Goal: Task Accomplishment & Management: Manage account settings

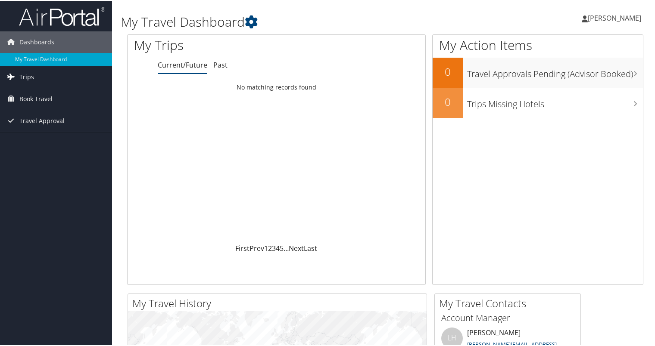
click at [44, 71] on link "Trips" at bounding box center [56, 76] width 112 height 22
click at [603, 15] on span "[PERSON_NAME]" at bounding box center [614, 16] width 53 height 9
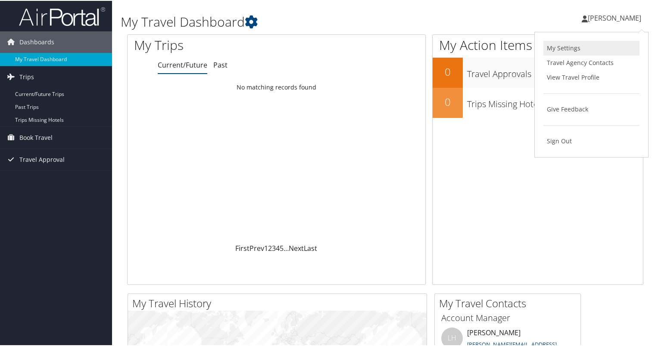
click at [570, 43] on link "My Settings" at bounding box center [591, 47] width 96 height 15
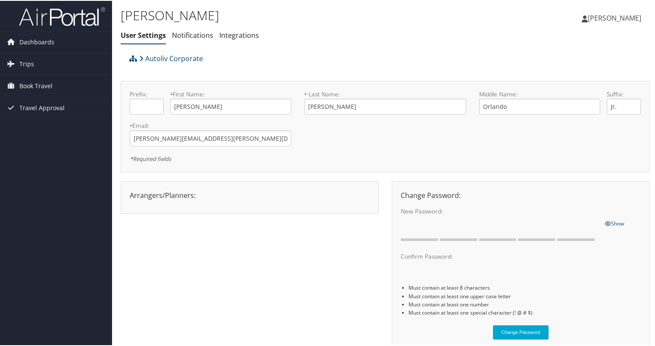
click at [603, 18] on span "[PERSON_NAME]" at bounding box center [614, 16] width 53 height 9
click at [192, 28] on li "Notifications" at bounding box center [192, 35] width 41 height 16
click at [191, 31] on link "Notifications" at bounding box center [192, 34] width 41 height 9
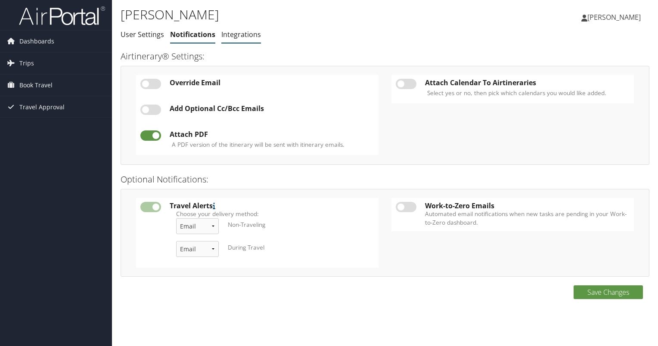
click at [233, 34] on link "Integrations" at bounding box center [241, 34] width 40 height 9
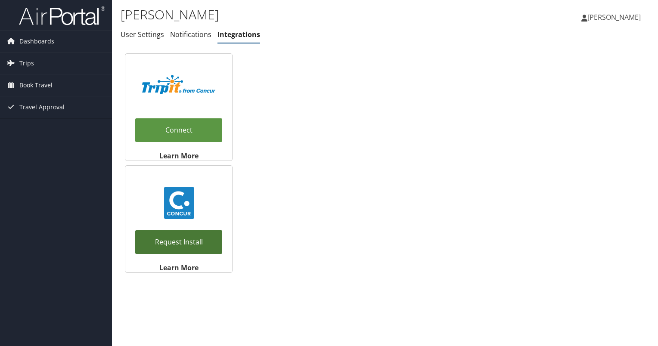
click at [181, 243] on link "Request Install" at bounding box center [178, 242] width 87 height 24
click at [186, 237] on link "Request Install" at bounding box center [178, 242] width 87 height 24
click at [38, 44] on span "Dashboards" at bounding box center [36, 42] width 35 height 22
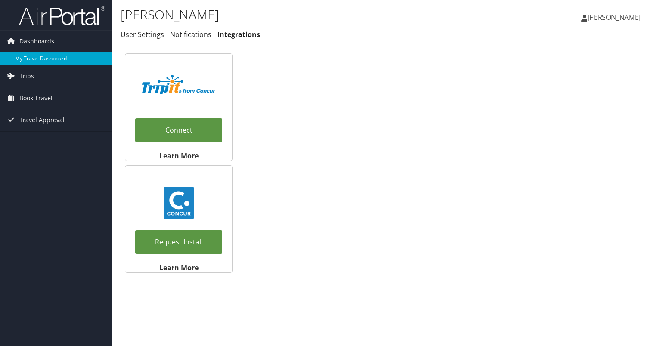
click at [37, 60] on link "My Travel Dashboard" at bounding box center [56, 58] width 112 height 13
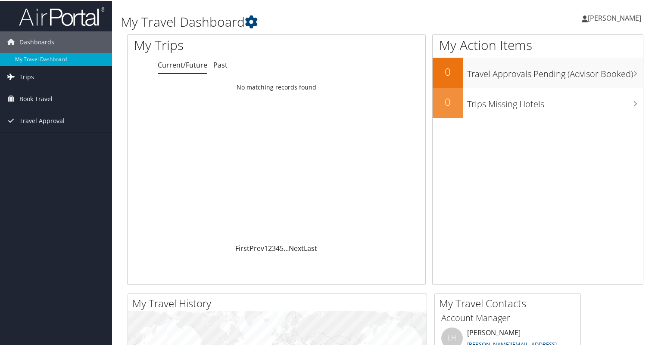
click at [16, 78] on icon at bounding box center [10, 75] width 13 height 13
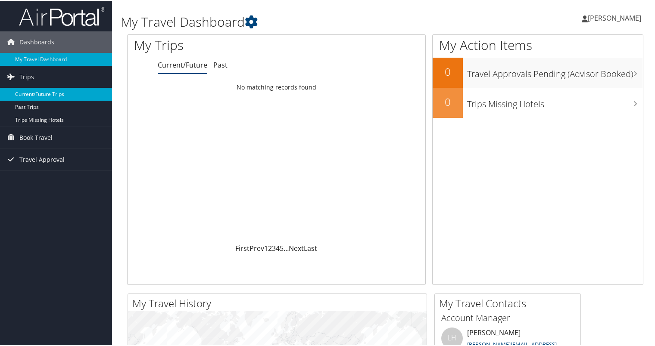
click at [21, 91] on link "Current/Future Trips" at bounding box center [56, 93] width 112 height 13
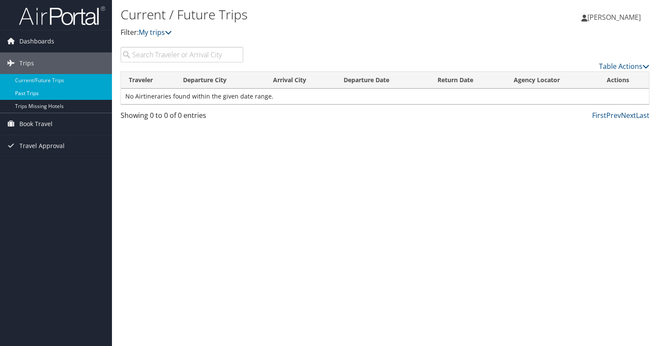
click at [39, 93] on link "Past Trips" at bounding box center [56, 93] width 112 height 13
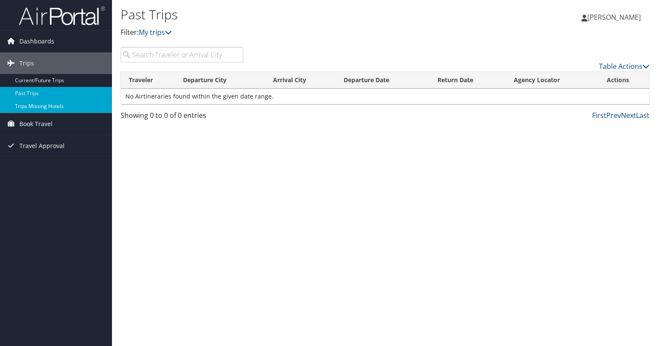
click at [39, 108] on link "Trips Missing Hotels" at bounding box center [56, 106] width 112 height 13
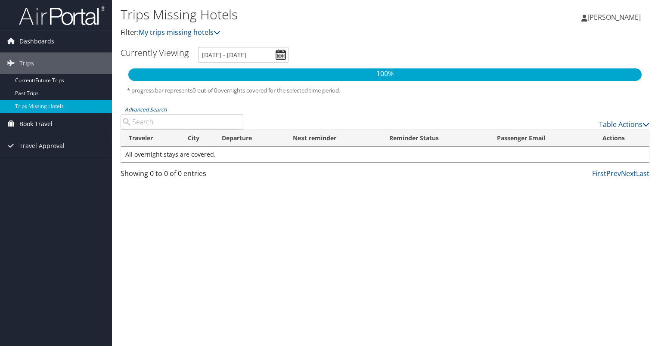
click at [39, 126] on span "Book Travel" at bounding box center [35, 124] width 33 height 22
click at [38, 182] on span "Travel Approval" at bounding box center [41, 185] width 45 height 22
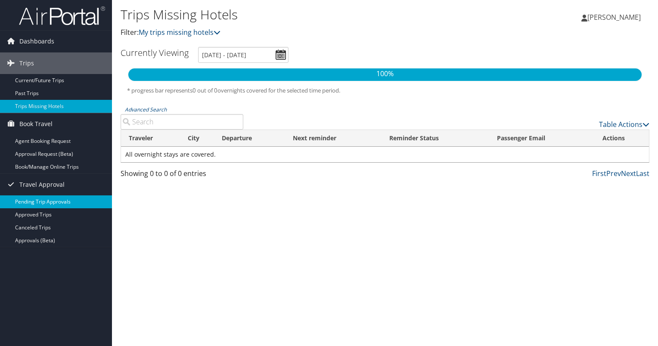
click at [38, 201] on link "Pending Trip Approvals" at bounding box center [56, 202] width 112 height 13
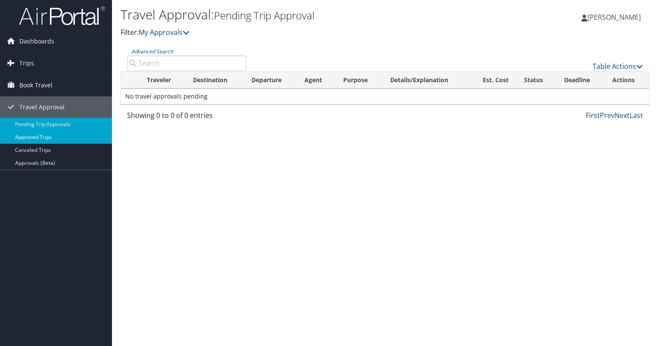
click at [33, 140] on link "Approved Trips" at bounding box center [56, 137] width 112 height 13
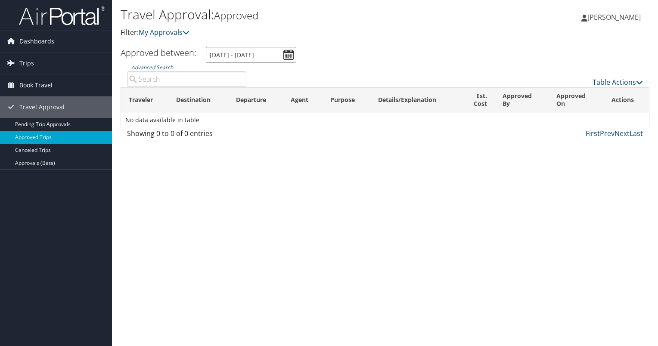
click at [287, 55] on input "9/3/2025 - 10/3/2025" at bounding box center [251, 55] width 90 height 16
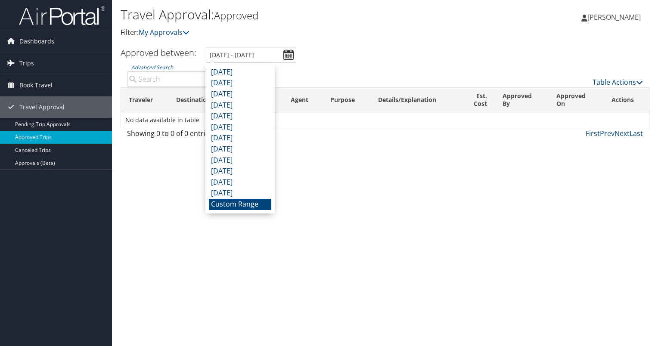
click at [324, 63] on div "Table Actions" at bounding box center [451, 75] width 397 height 25
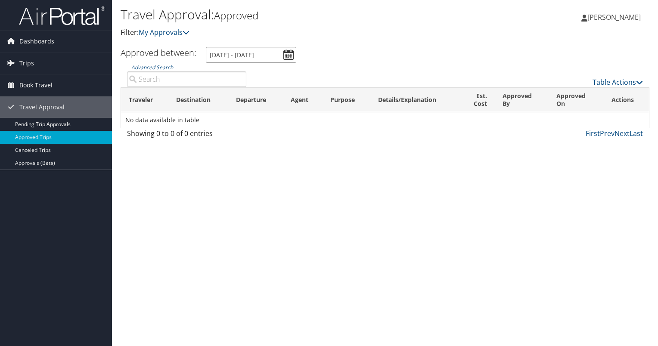
click at [240, 53] on input "9/3/2025 - 10/3/2025" at bounding box center [251, 55] width 90 height 16
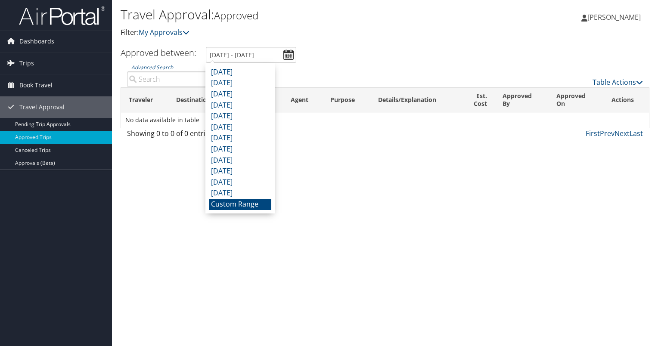
click at [239, 208] on li "Custom Range" at bounding box center [240, 204] width 62 height 11
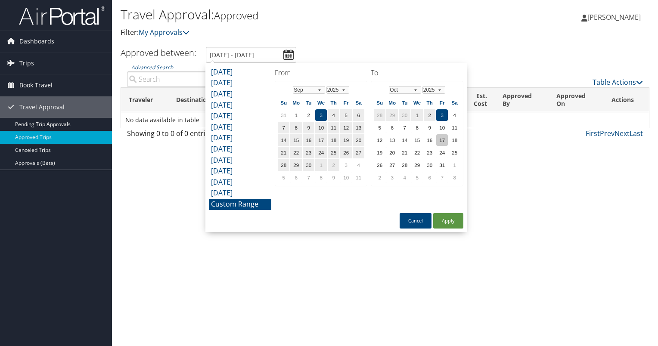
click at [438, 137] on td "17" at bounding box center [442, 140] width 12 height 12
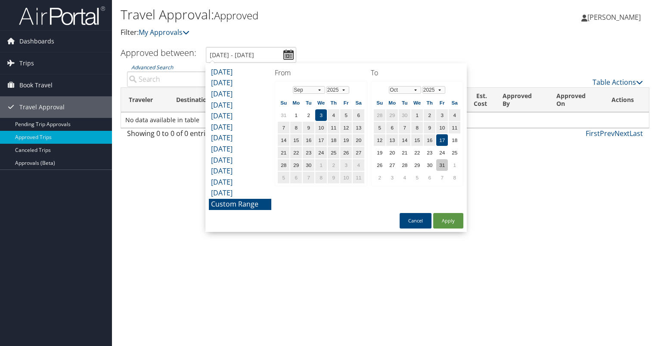
click at [441, 165] on td "31" at bounding box center [442, 165] width 12 height 12
click at [321, 114] on td "3" at bounding box center [321, 115] width 12 height 12
click at [314, 89] on select "Jan Feb Mar Apr May Jun Jul Aug Sep Oct Nov Dec" at bounding box center [309, 90] width 32 height 8
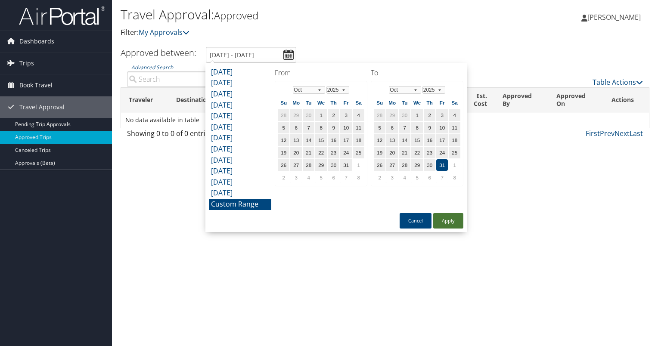
click at [438, 217] on button "Apply" at bounding box center [448, 221] width 30 height 16
type input "9/3/2025 - 10/31/2025"
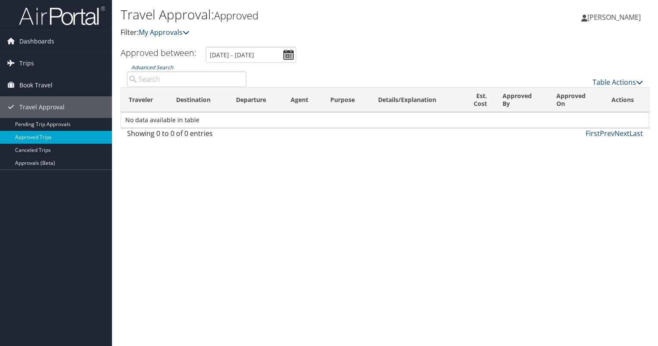
click at [635, 22] on link "[PERSON_NAME]" at bounding box center [616, 17] width 68 height 26
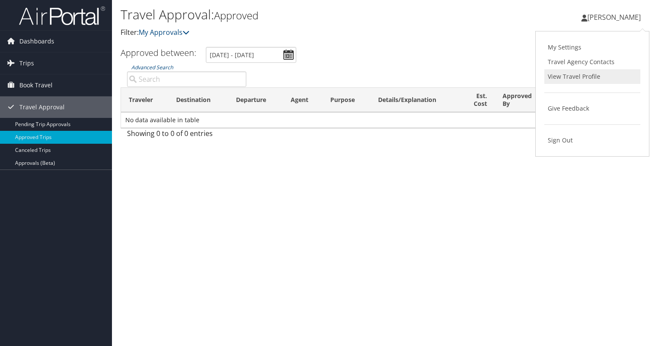
click at [599, 76] on link "View Travel Profile" at bounding box center [593, 76] width 96 height 15
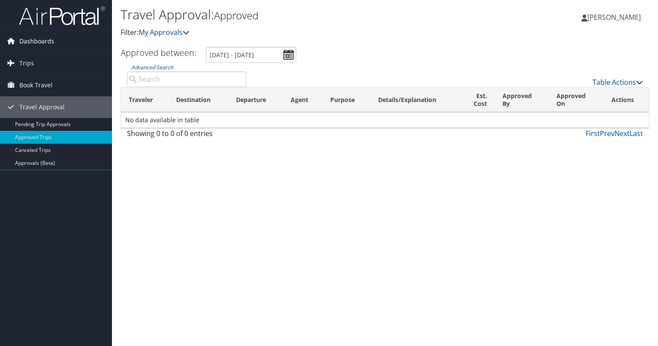
click at [50, 41] on span "Dashboards" at bounding box center [36, 42] width 35 height 22
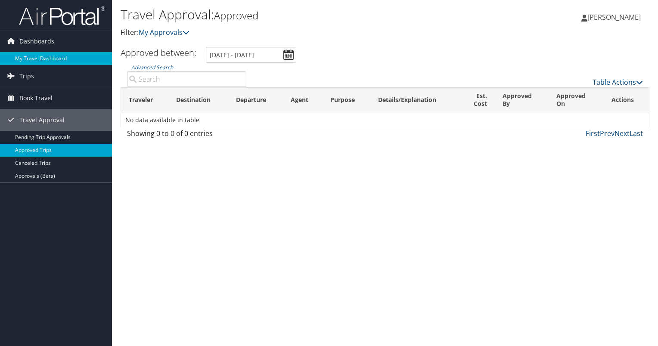
click at [60, 56] on link "My Travel Dashboard" at bounding box center [56, 58] width 112 height 13
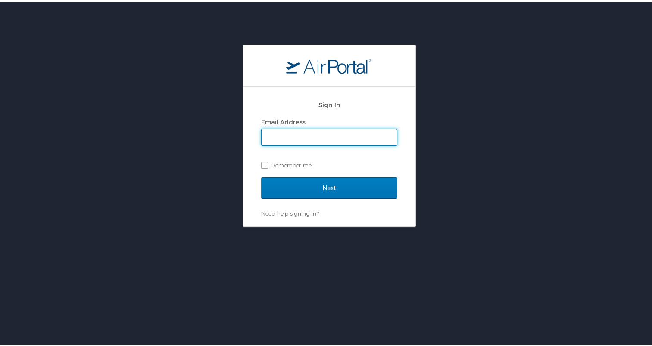
click at [373, 136] on input "Email Address" at bounding box center [328, 136] width 135 height 16
type input "roy.jacome@autoliv.com"
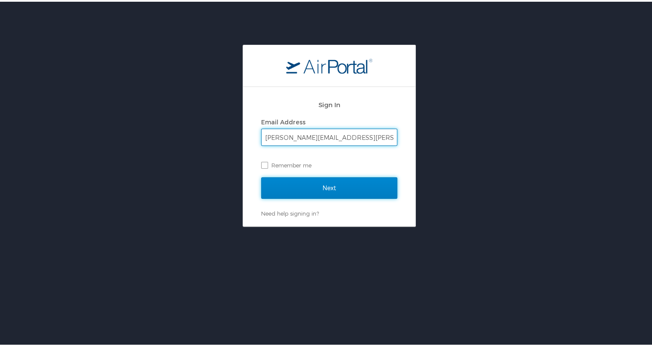
click at [336, 184] on input "Next" at bounding box center [329, 187] width 136 height 22
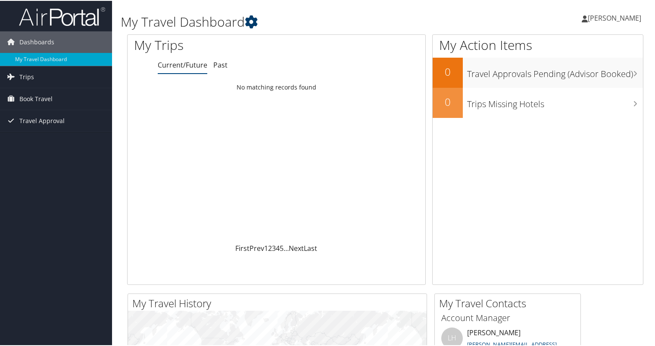
click at [255, 21] on icon at bounding box center [251, 21] width 13 height 13
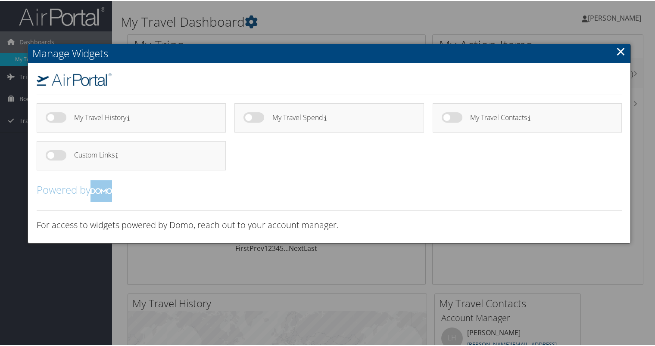
click at [616, 53] on link "×" at bounding box center [621, 50] width 10 height 17
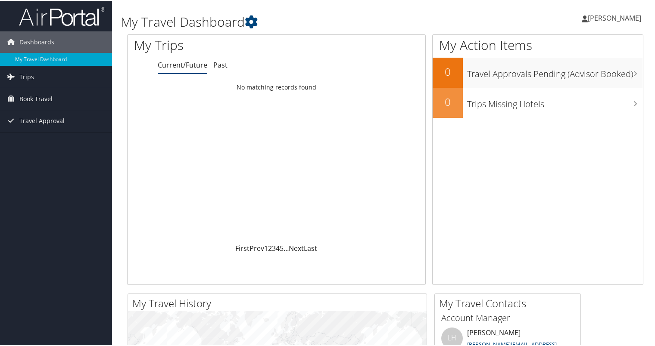
click at [621, 26] on link "[PERSON_NAME]" at bounding box center [616, 17] width 68 height 26
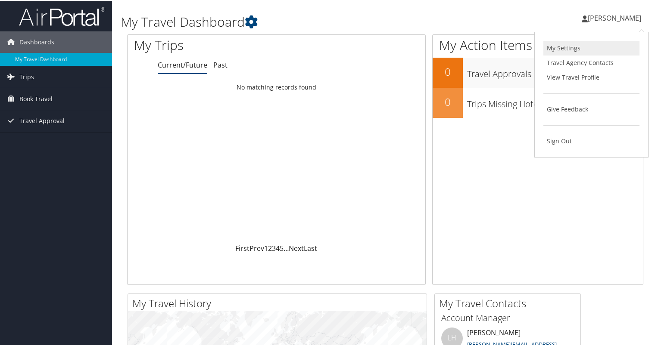
click at [577, 50] on link "My Settings" at bounding box center [591, 47] width 96 height 15
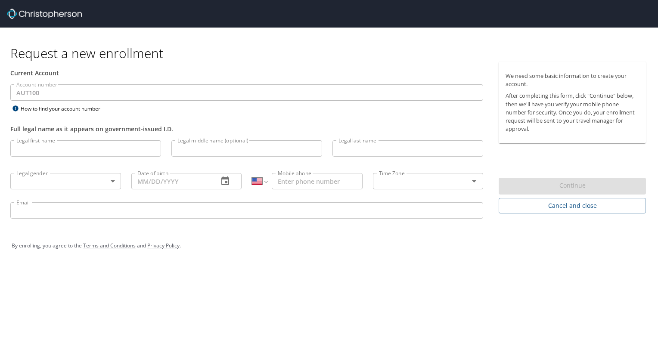
select select "US"
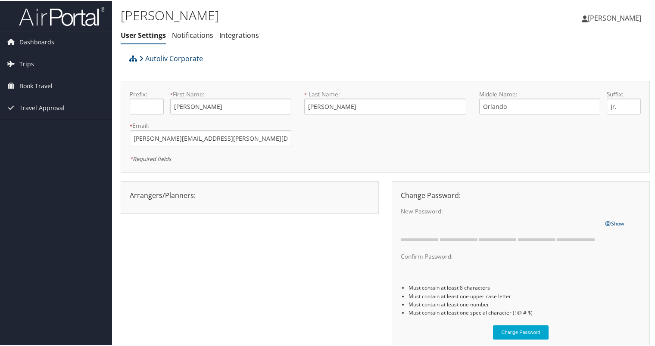
click at [172, 57] on link "Autoliv Corporate" at bounding box center [171, 57] width 64 height 17
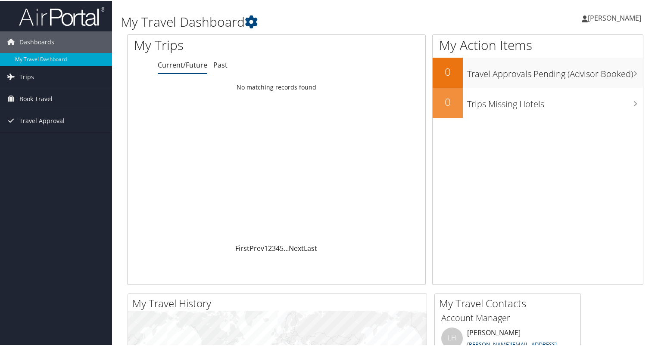
click at [588, 20] on icon at bounding box center [585, 18] width 6 height 7
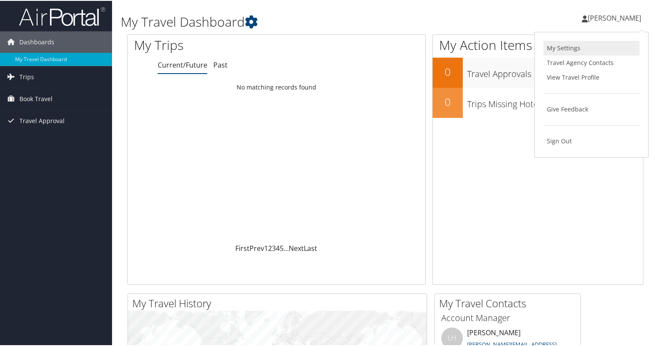
click at [592, 47] on link "My Settings" at bounding box center [591, 47] width 96 height 15
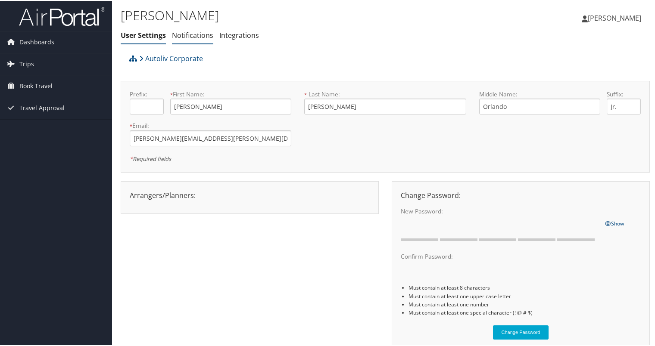
click at [194, 34] on link "Notifications" at bounding box center [192, 34] width 41 height 9
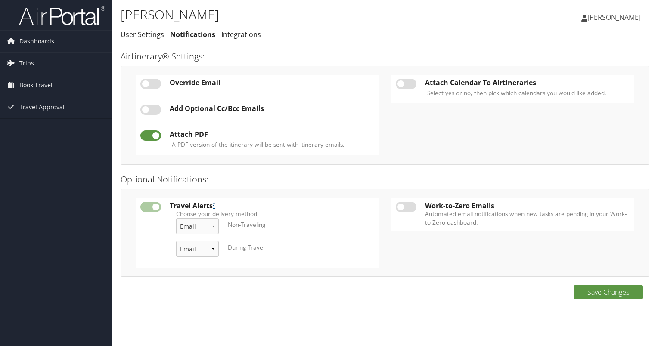
click at [255, 29] on li "Integrations" at bounding box center [241, 35] width 40 height 16
click at [251, 33] on link "Integrations" at bounding box center [241, 34] width 40 height 9
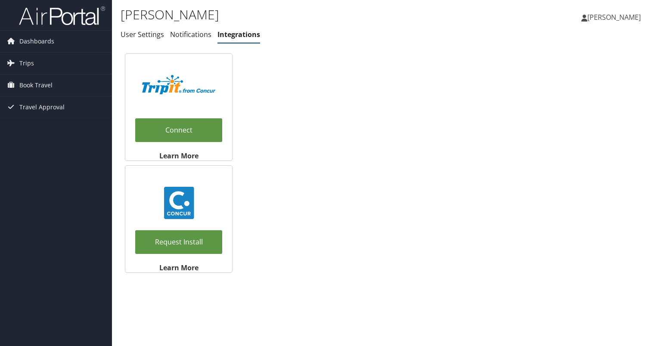
click at [615, 13] on span "[PERSON_NAME]" at bounding box center [614, 16] width 53 height 9
click at [598, 60] on link "Travel Agency Contacts" at bounding box center [593, 62] width 96 height 15
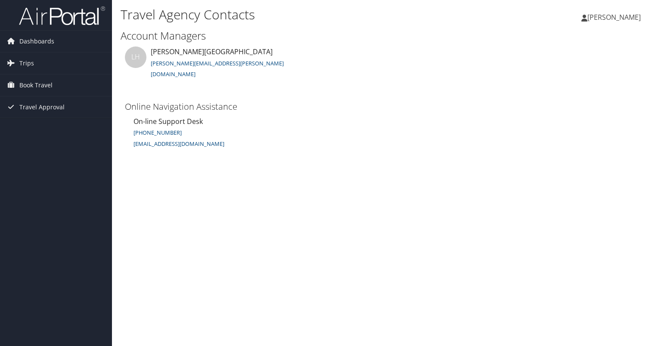
click at [608, 21] on span "[PERSON_NAME]" at bounding box center [614, 16] width 53 height 9
click at [491, 80] on ul "LH Lesley Hogg lesley.hogg@cbtravel.com" at bounding box center [387, 73] width 533 height 53
click at [73, 49] on link "Dashboards" at bounding box center [56, 42] width 112 height 22
click at [62, 76] on link "Trips" at bounding box center [56, 76] width 112 height 22
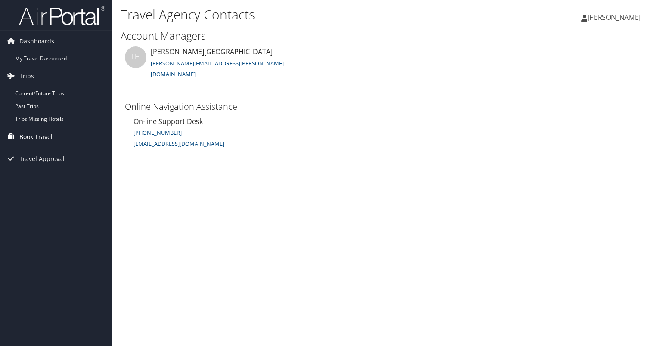
click at [60, 143] on link "Book Travel" at bounding box center [56, 137] width 112 height 22
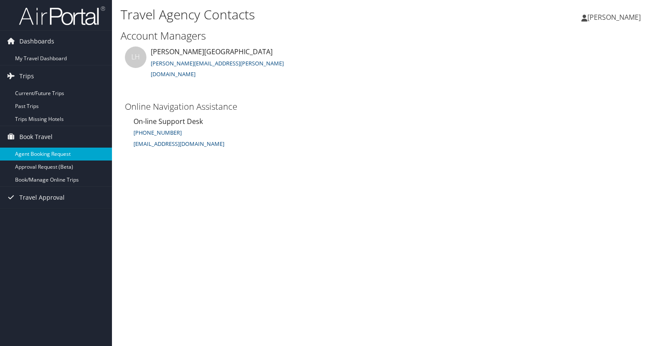
click at [60, 151] on link "Agent Booking Request" at bounding box center [56, 154] width 112 height 13
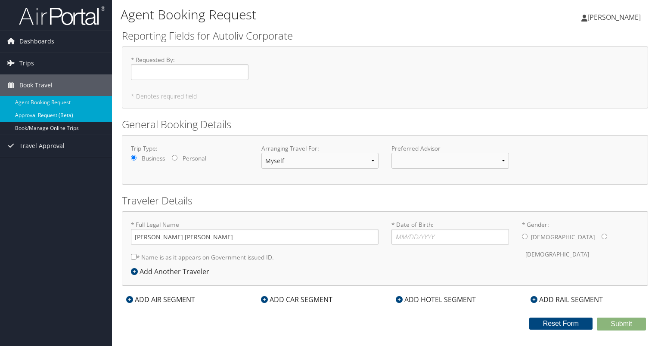
click at [56, 119] on link "Approval Request (Beta)" at bounding box center [56, 115] width 112 height 13
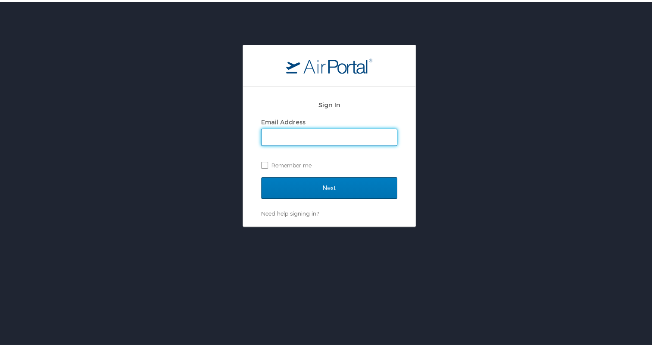
click at [329, 131] on input "Email Address" at bounding box center [328, 136] width 135 height 16
type input "roy.jacome@autoliv.com"
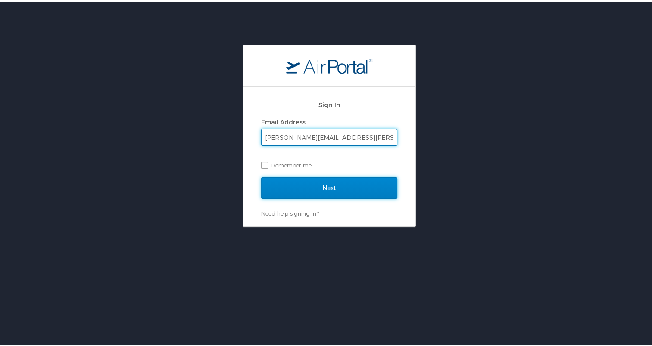
click at [334, 183] on input "Next" at bounding box center [329, 187] width 136 height 22
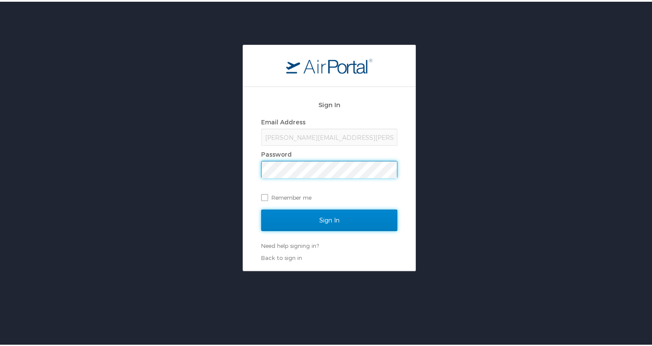
click at [338, 212] on input "Sign In" at bounding box center [329, 219] width 136 height 22
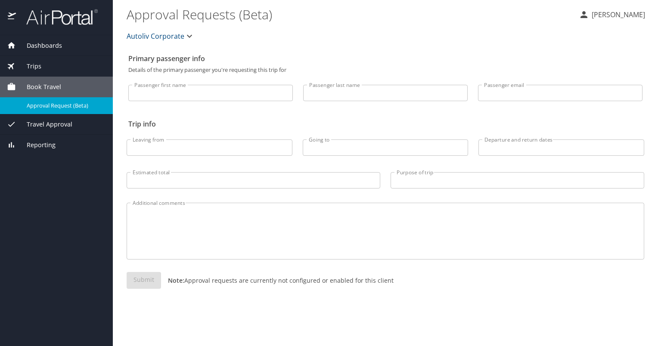
click at [63, 139] on div "Reporting" at bounding box center [56, 145] width 113 height 21
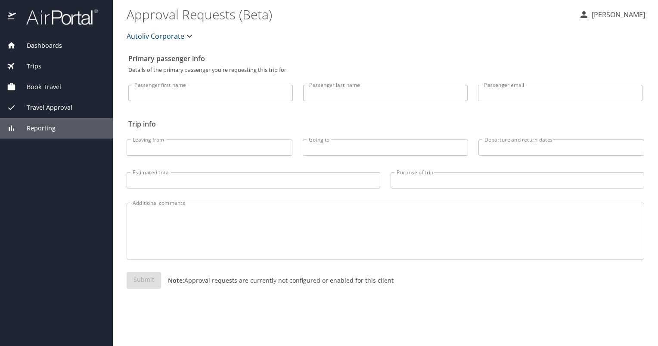
click at [57, 75] on div "Trips" at bounding box center [56, 66] width 113 height 21
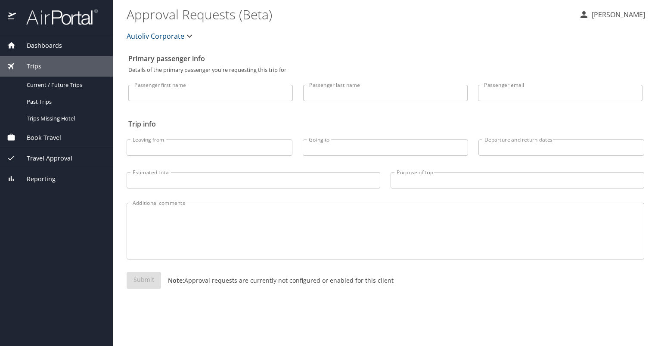
click at [57, 75] on div "Trips" at bounding box center [56, 66] width 113 height 21
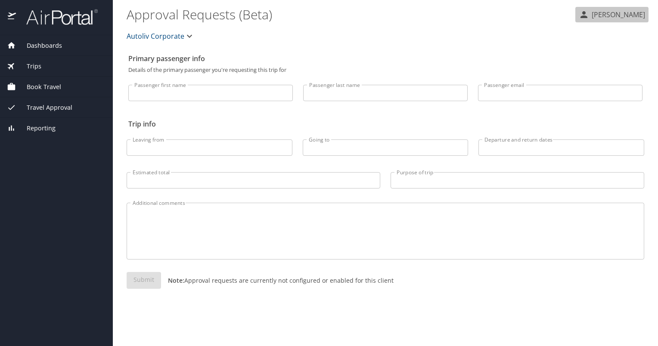
click at [629, 14] on p "[PERSON_NAME]" at bounding box center [617, 14] width 56 height 10
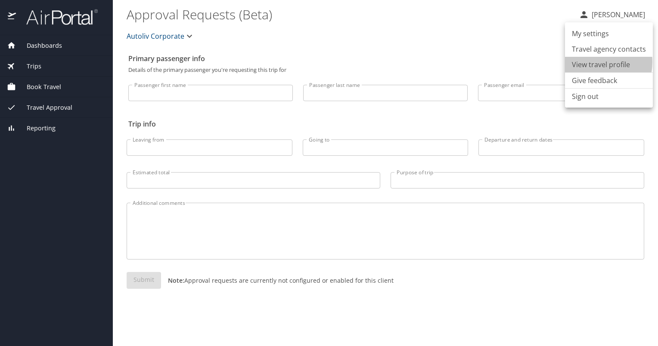
click at [587, 62] on li "View travel profile" at bounding box center [609, 65] width 88 height 16
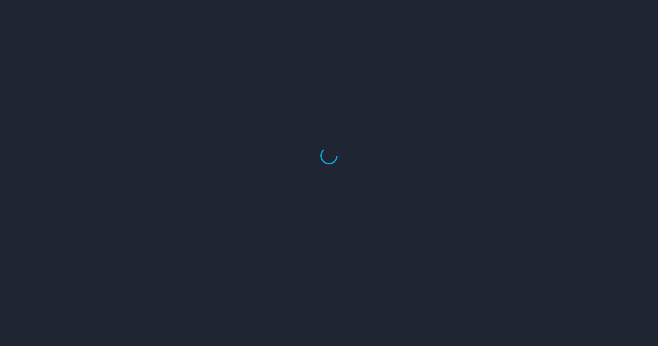
select select "US"
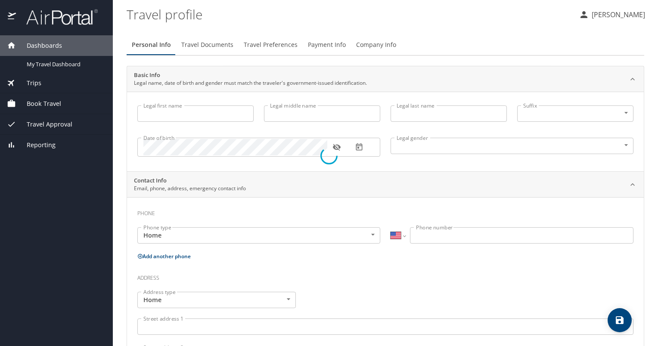
type input "[PERSON_NAME]"
type input "Orlando"
type input "Jacome"
type input "Jr"
type input "[DEMOGRAPHIC_DATA]"
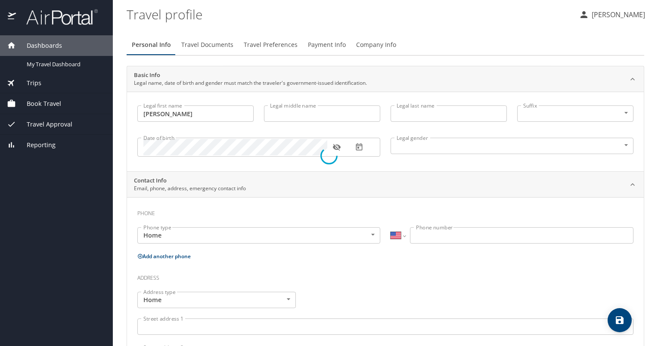
type input "[PERSON_NAME]"
type input "[PHONE_NUMBER]"
type input "[EMAIL_ADDRESS][DOMAIN_NAME]"
select select "US"
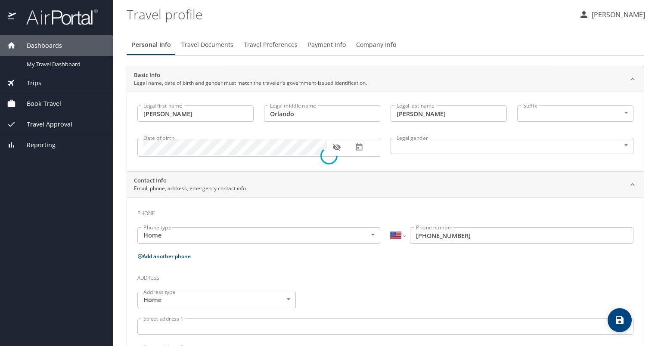
select select "US"
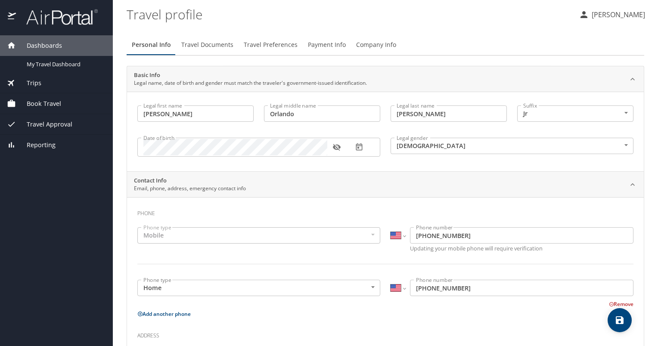
click at [203, 48] on span "Travel Documents" at bounding box center [207, 45] width 52 height 11
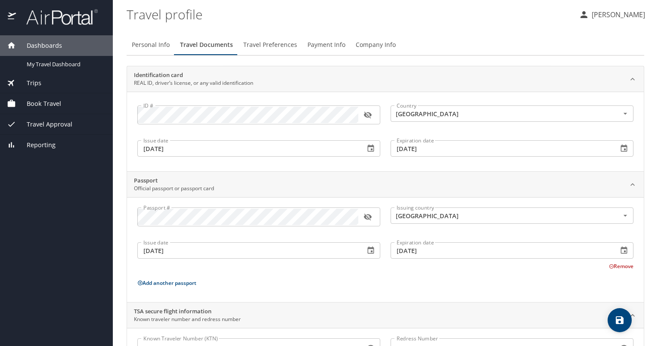
click at [258, 47] on span "Travel Preferences" at bounding box center [270, 45] width 54 height 11
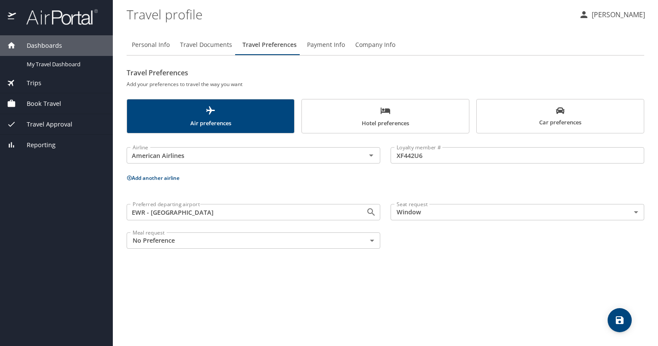
click at [362, 119] on span "Hotel preferences" at bounding box center [385, 117] width 157 height 23
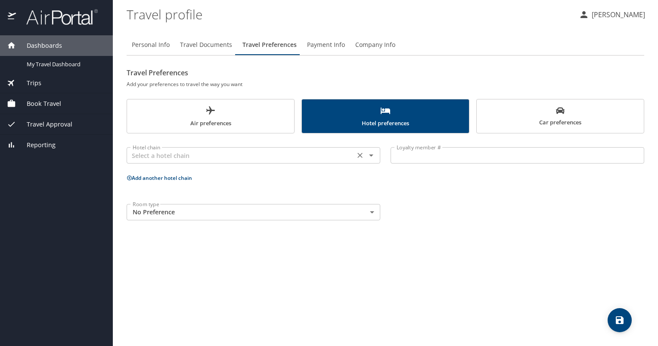
click at [339, 162] on div "Hotel chain" at bounding box center [254, 155] width 254 height 16
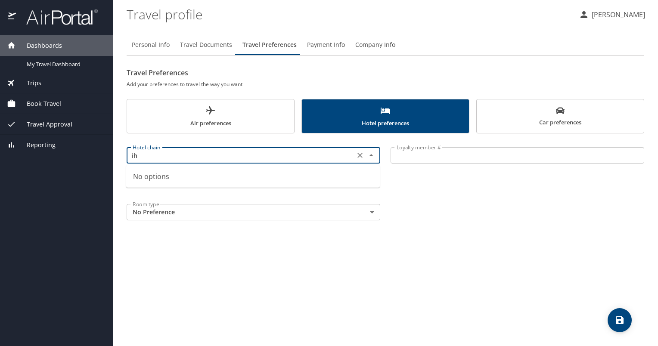
type input "i"
type input "IHG"
click at [185, 150] on input "text" at bounding box center [240, 155] width 223 height 11
type input "INTERCON HTLS GRP"
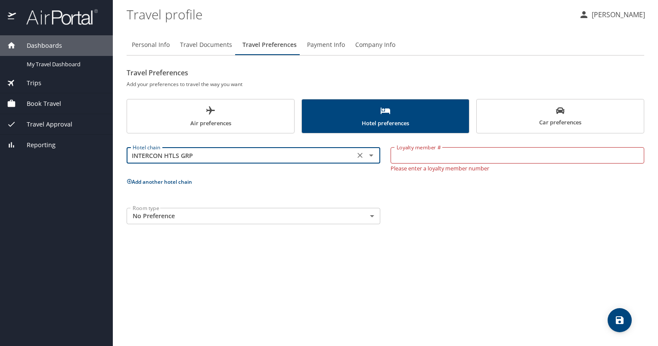
click at [367, 212] on body "Dashboards My Travel Dashboard Trips Current / Future Trips Past Trips Trips Mi…" at bounding box center [329, 173] width 658 height 346
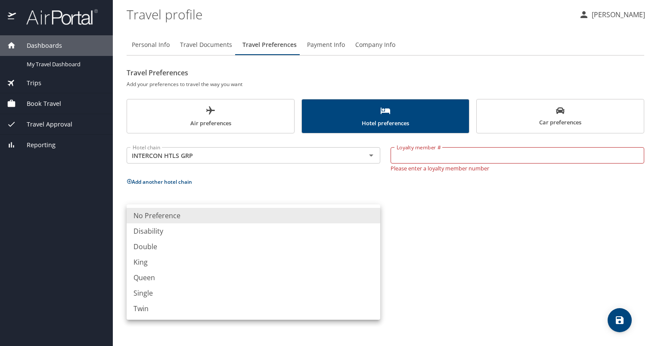
click at [421, 212] on div at bounding box center [329, 173] width 658 height 346
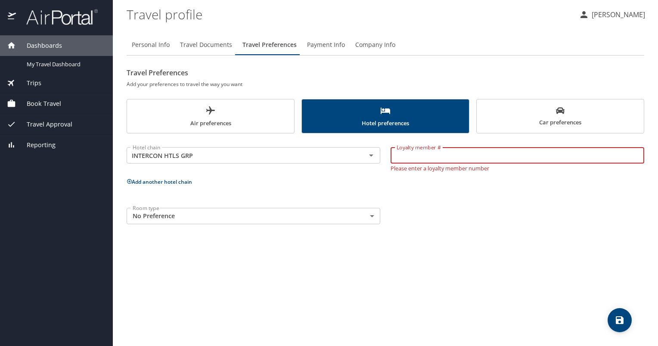
click at [454, 165] on div "Loyalty member # Loyalty member # Please enter a loyalty member number" at bounding box center [518, 158] width 264 height 38
paste input "362453057"
type input "362453057"
click at [446, 241] on div "Personal Info Travel Documents Travel Preferences Payment Info Company Info Tra…" at bounding box center [386, 187] width 518 height 319
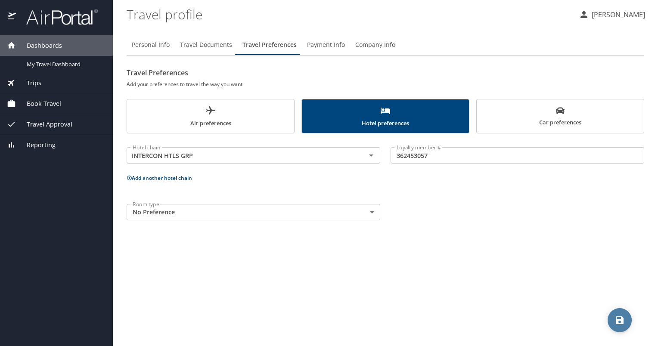
click at [626, 321] on span "save" at bounding box center [620, 320] width 24 height 10
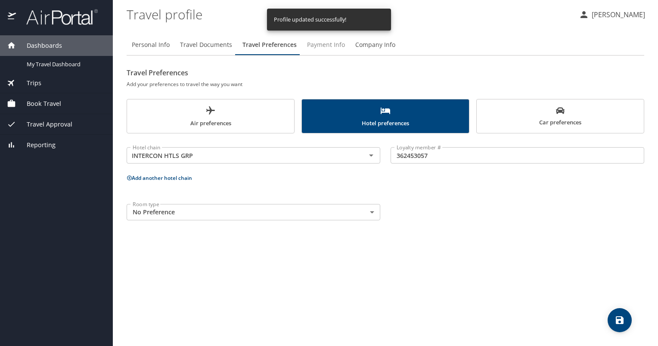
click at [331, 44] on span "Payment Info" at bounding box center [326, 45] width 38 height 11
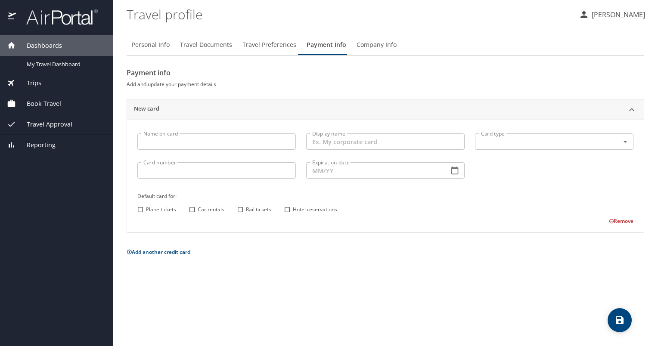
click at [257, 138] on input "Name on card" at bounding box center [216, 142] width 159 height 16
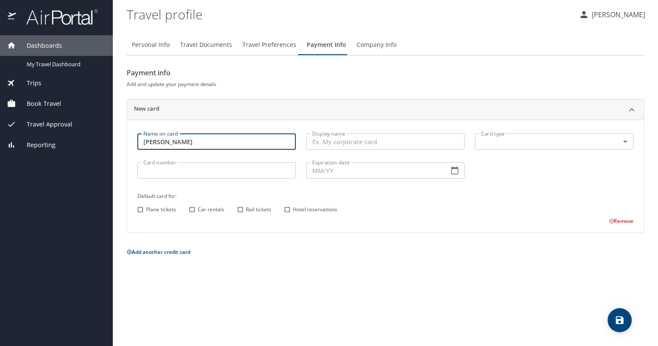
type input "[PERSON_NAME]"
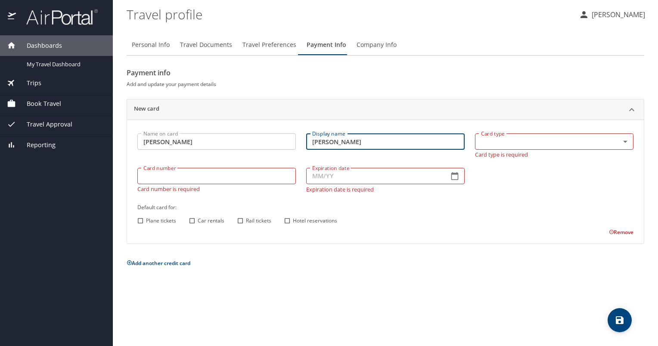
type input "[PERSON_NAME]"
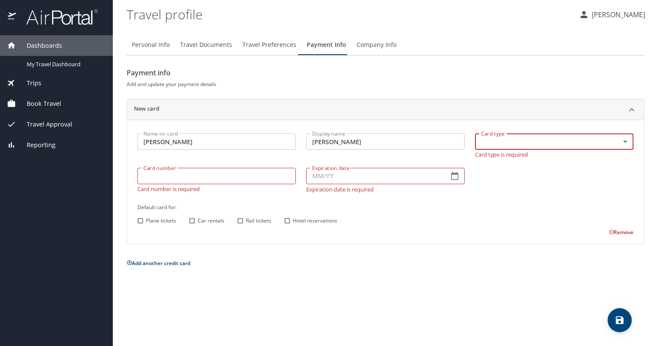
click at [629, 140] on body "Dashboards My Travel Dashboard Trips Current / Future Trips Past Trips Trips Mi…" at bounding box center [329, 173] width 658 height 346
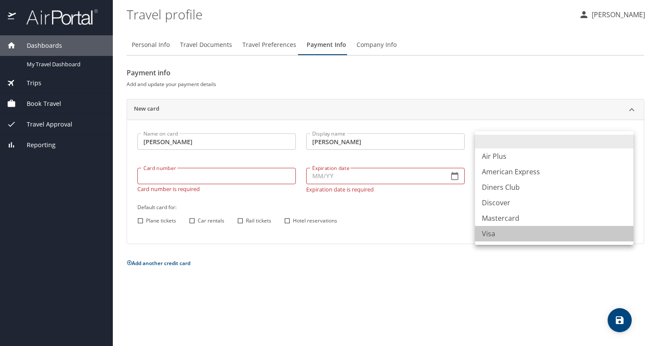
click at [532, 227] on li "Visa" at bounding box center [554, 234] width 159 height 16
type input "VI"
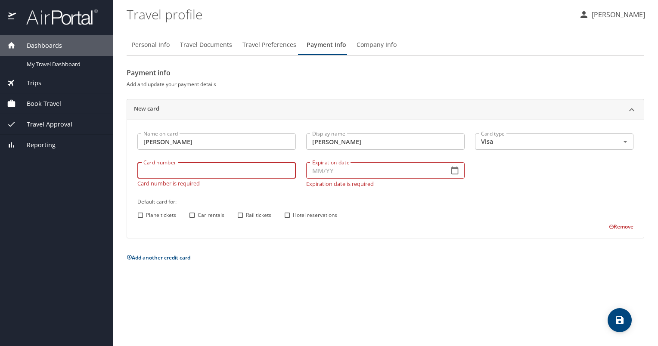
click at [223, 171] on input "Card number" at bounding box center [216, 170] width 159 height 16
type input "4"
type input "4808016091909475"
click at [324, 171] on input "Expiration date" at bounding box center [374, 170] width 136 height 16
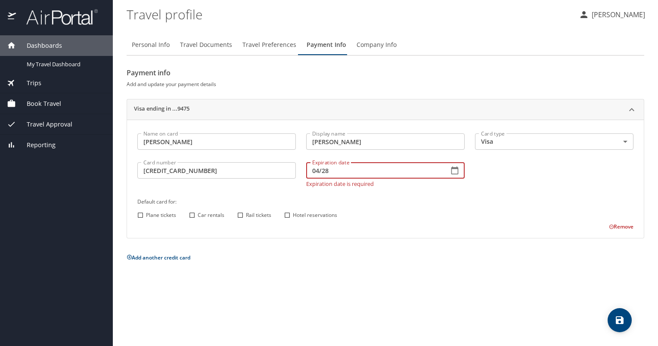
type input "04/28"
click at [346, 189] on div "Name on card Roy Jacome Name on card Display name Roy Jacome Display name Card …" at bounding box center [385, 179] width 507 height 103
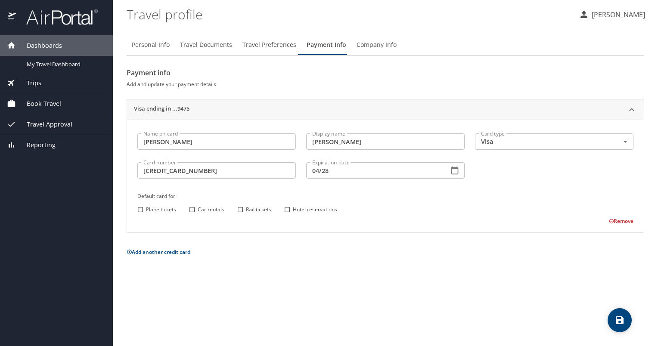
click at [139, 213] on input "Plane tickets" at bounding box center [140, 209] width 11 height 11
checkbox input "true"
click at [195, 210] on input "Car rentals" at bounding box center [192, 209] width 11 height 11
checkbox input "true"
click at [238, 209] on input "Rail tickets" at bounding box center [240, 209] width 11 height 11
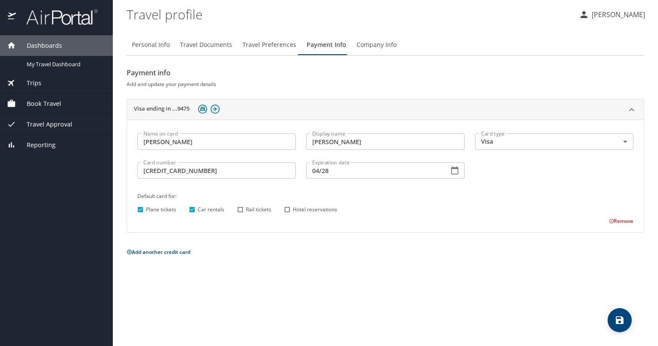
checkbox input "true"
click at [288, 208] on input "Hotel reservations" at bounding box center [287, 209] width 11 height 11
checkbox input "true"
click at [615, 316] on icon "save" at bounding box center [620, 320] width 10 height 10
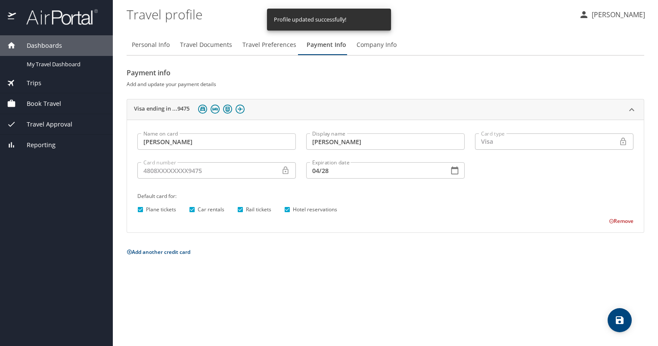
click at [158, 43] on span "Personal Info" at bounding box center [151, 45] width 38 height 11
select select "US"
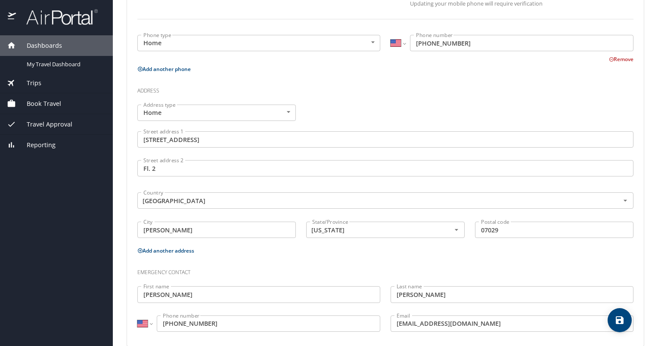
scroll to position [258, 0]
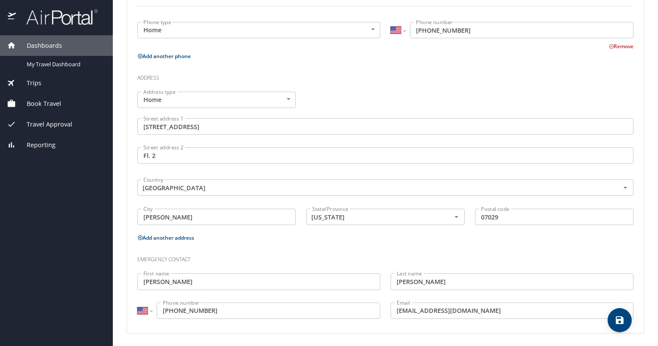
click at [185, 239] on button "Add another address" at bounding box center [165, 237] width 57 height 7
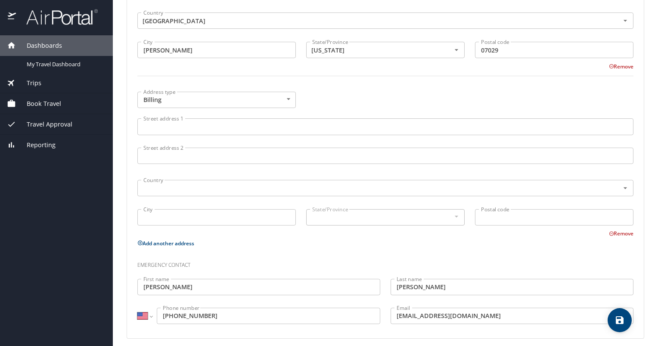
scroll to position [430, 0]
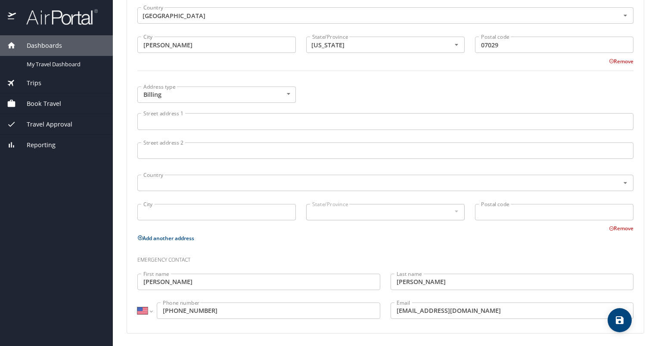
click at [304, 127] on input "Street address 1" at bounding box center [385, 121] width 496 height 16
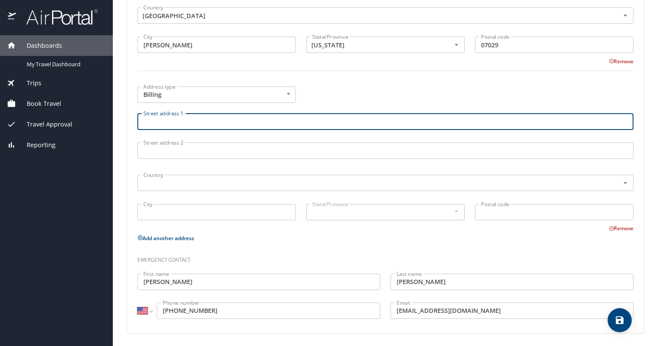
click at [287, 93] on body "Dashboards My Travel Dashboard Trips Current / Future Trips Past Trips Trips Mi…" at bounding box center [329, 173] width 658 height 346
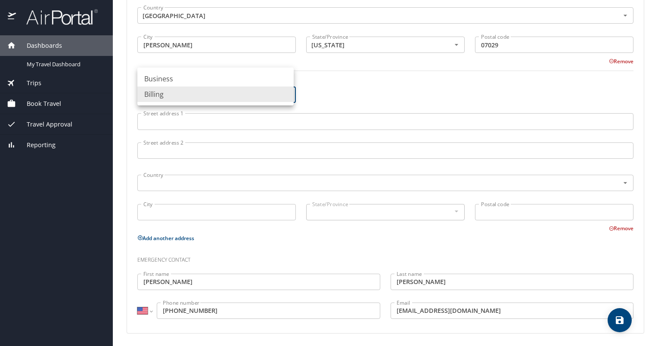
click at [317, 93] on div at bounding box center [329, 173] width 658 height 346
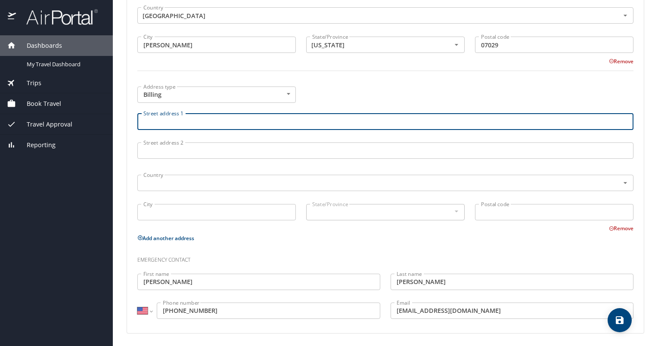
click at [311, 126] on input "Street address 1" at bounding box center [385, 121] width 496 height 16
type input "Autoliv ASP, Inc, [STREET_ADDRESS]"
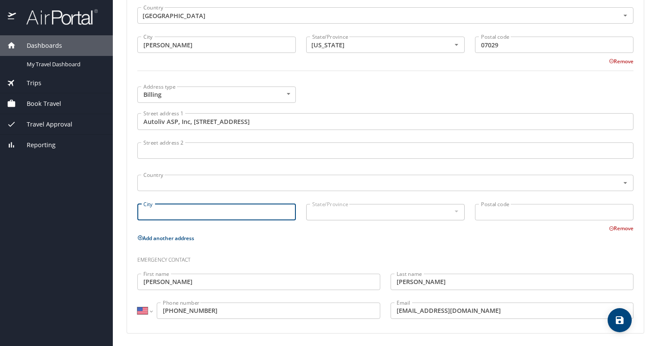
click at [243, 206] on input "City" at bounding box center [216, 212] width 159 height 16
type input "[PERSON_NAME]"
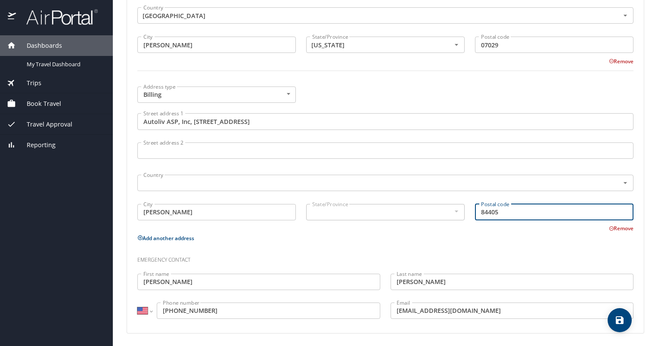
type input "84405"
click at [354, 177] on input "text" at bounding box center [373, 182] width 466 height 11
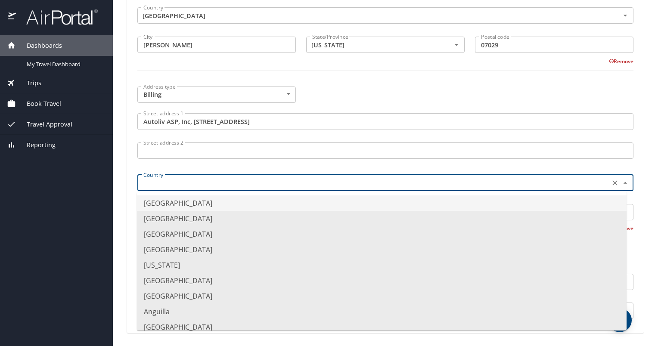
click at [333, 199] on li "[GEOGRAPHIC_DATA]" at bounding box center [382, 204] width 490 height 16
type input "[GEOGRAPHIC_DATA]"
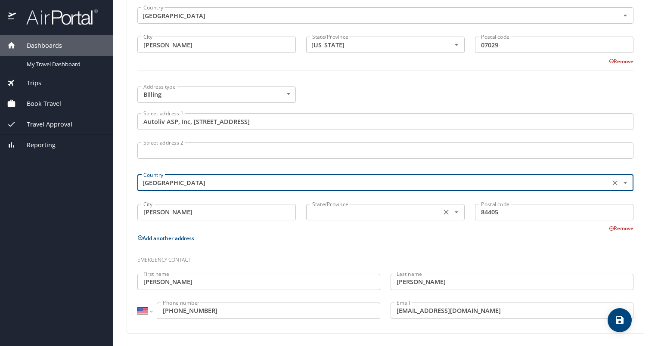
click at [336, 202] on div "State/Province State/Province" at bounding box center [385, 212] width 159 height 22
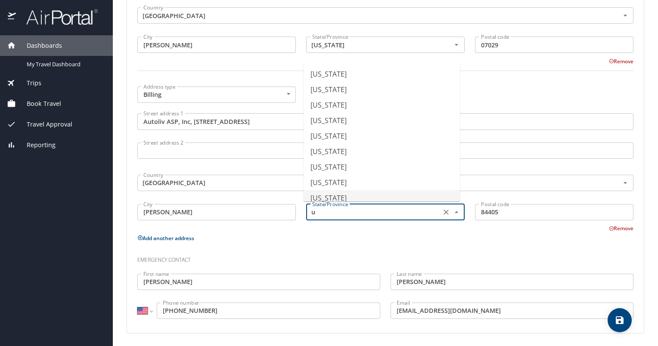
click at [364, 197] on li "[US_STATE]" at bounding box center [382, 198] width 156 height 16
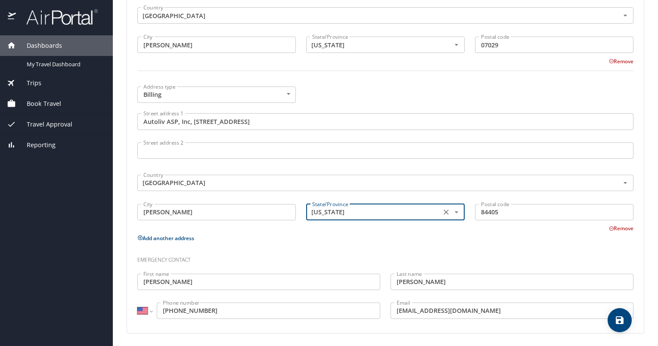
type input "[US_STATE]"
click at [336, 232] on div "Remove" at bounding box center [380, 228] width 507 height 10
click at [624, 329] on button "save" at bounding box center [620, 320] width 24 height 24
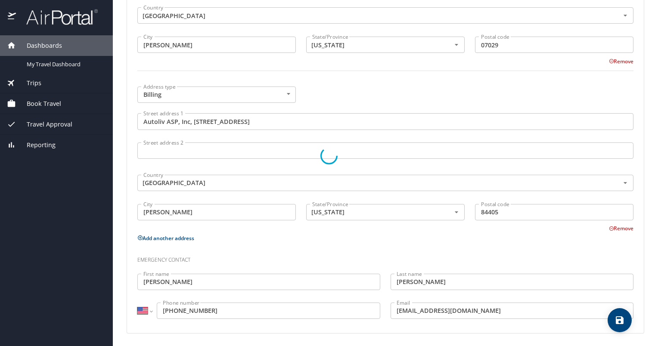
select select "US"
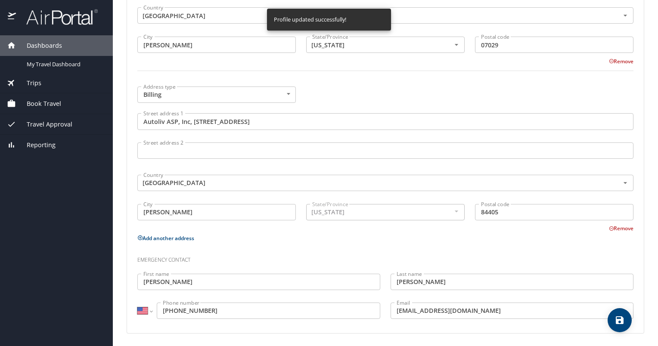
select select "US"
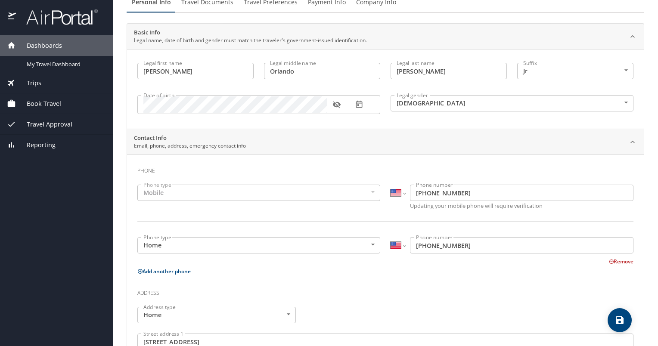
scroll to position [0, 0]
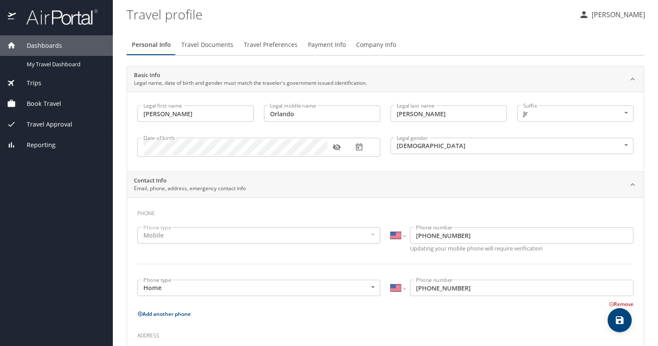
click at [520, 13] on profile "Travel profile" at bounding box center [349, 14] width 445 height 27
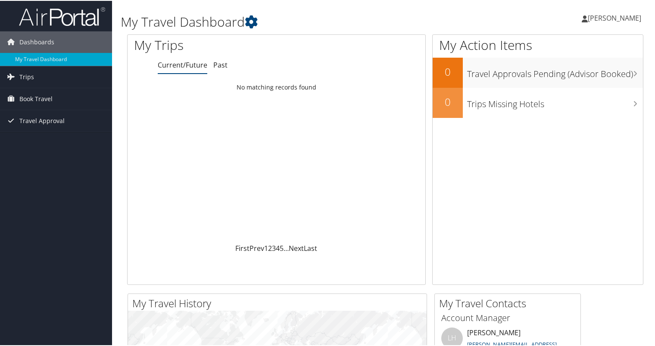
click at [588, 19] on icon at bounding box center [585, 18] width 6 height 7
click at [589, 75] on link "View Travel Profile" at bounding box center [591, 76] width 96 height 15
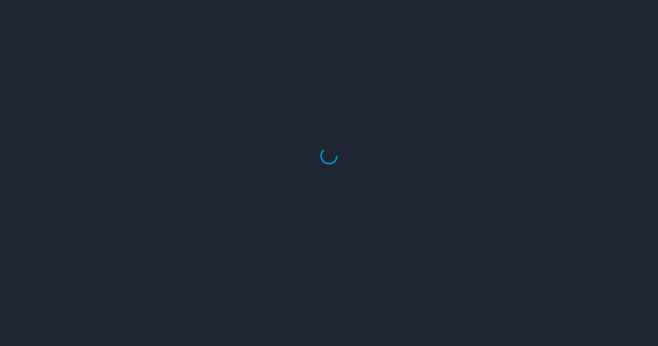
select select "US"
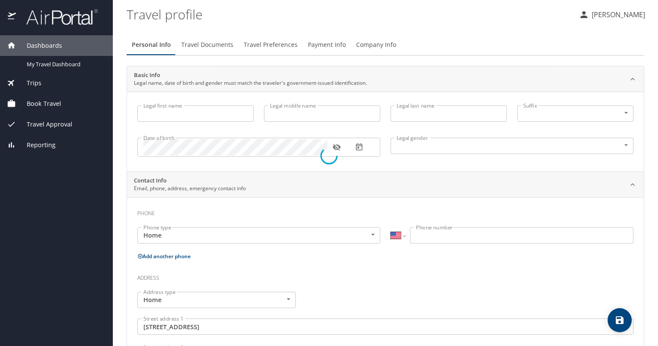
type input "[PERSON_NAME]"
type input "Orlando"
type input "[PERSON_NAME]"
type input "Jr"
type input "[DEMOGRAPHIC_DATA]"
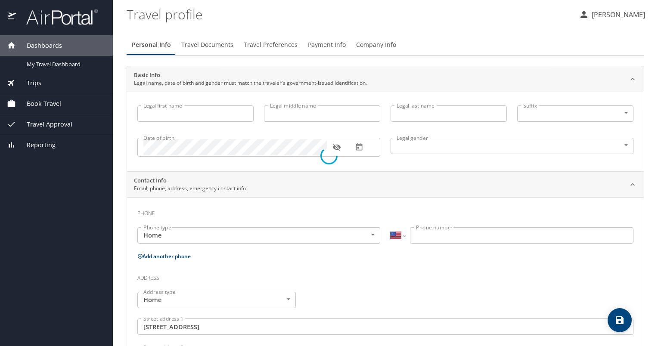
type input "[PERSON_NAME]"
type input "[PHONE_NUMBER]"
type input "[EMAIL_ADDRESS][DOMAIN_NAME]"
type input "[GEOGRAPHIC_DATA]"
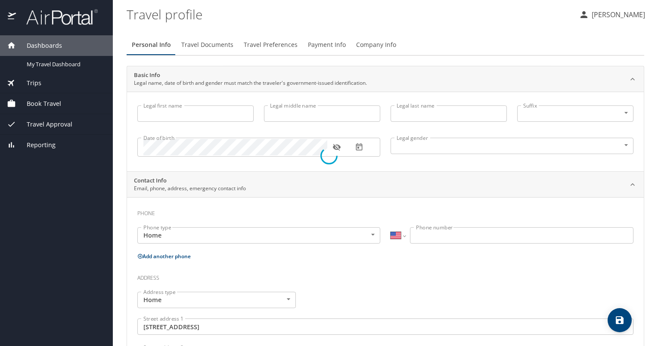
type input "[US_STATE]"
type input "[GEOGRAPHIC_DATA]"
type input "[US_STATE]"
select select "US"
